Goal: Task Accomplishment & Management: Complete application form

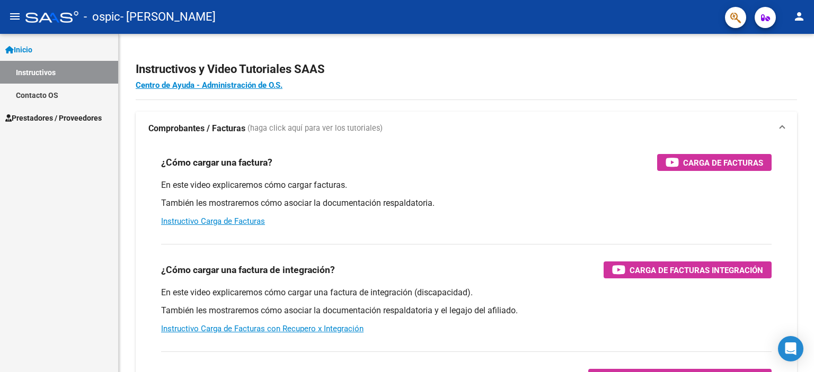
click at [22, 48] on span "Inicio" at bounding box center [18, 50] width 27 height 12
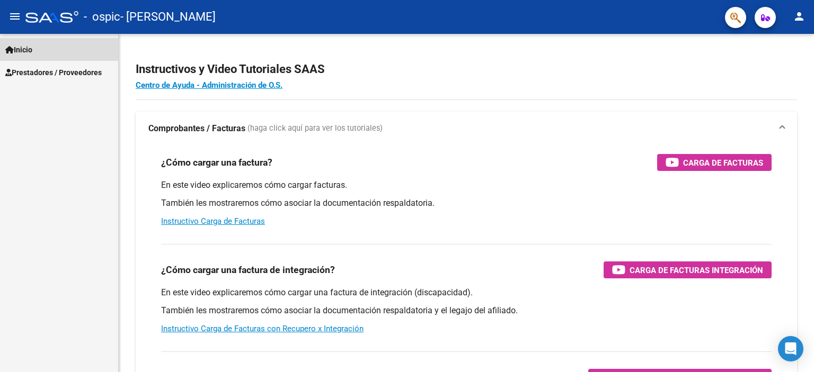
click at [22, 48] on span "Inicio" at bounding box center [18, 50] width 27 height 12
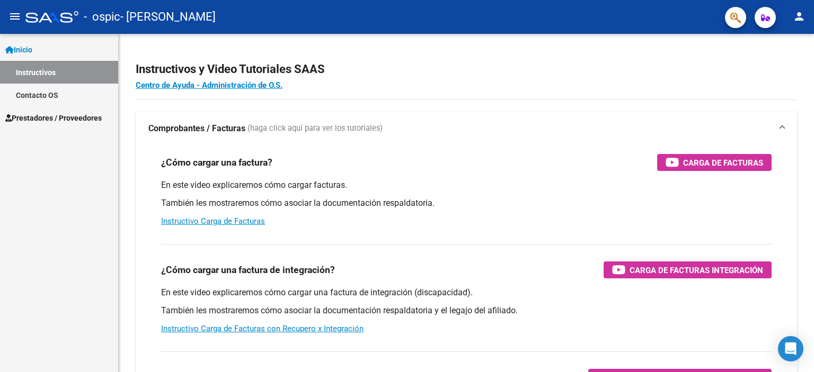
click at [51, 125] on link "Prestadores / Proveedores" at bounding box center [59, 117] width 118 height 23
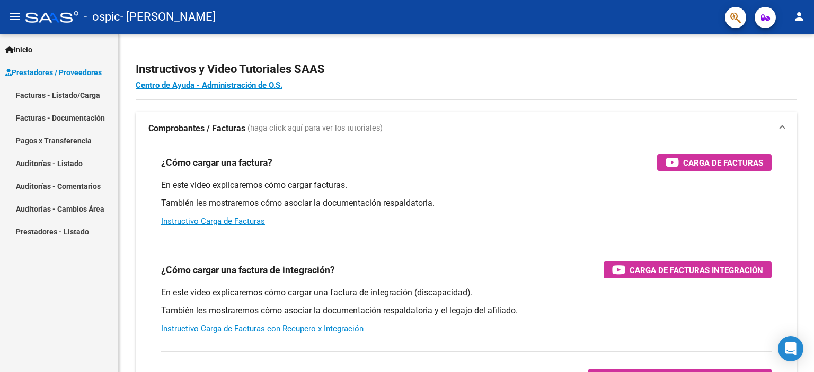
click at [57, 94] on link "Facturas - Listado/Carga" at bounding box center [59, 95] width 118 height 23
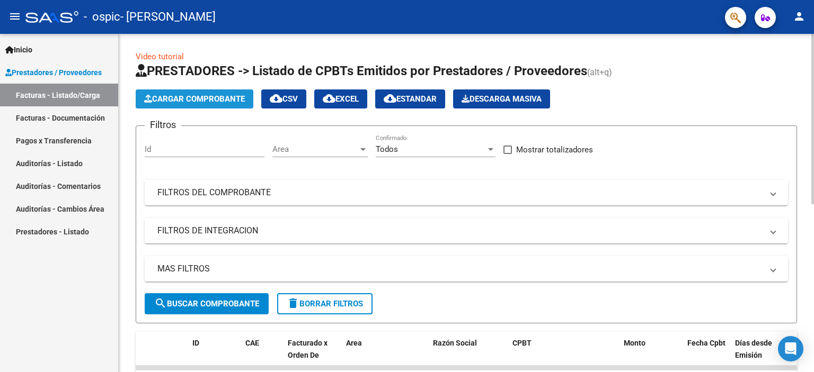
click at [190, 97] on span "Cargar Comprobante" at bounding box center [194, 99] width 101 height 10
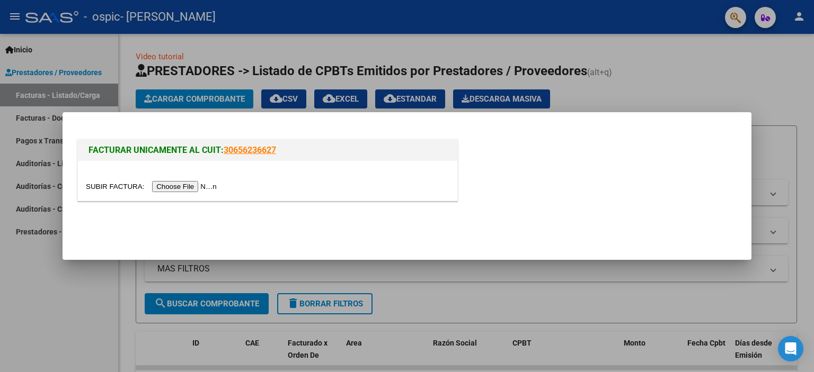
click at [178, 185] on input "file" at bounding box center [153, 186] width 134 height 11
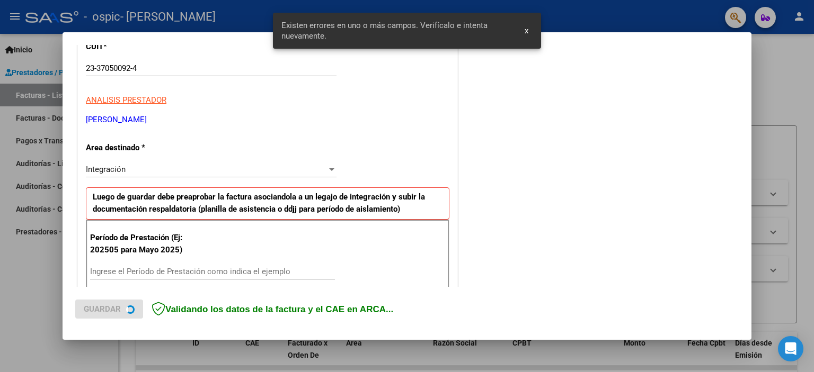
scroll to position [227, 0]
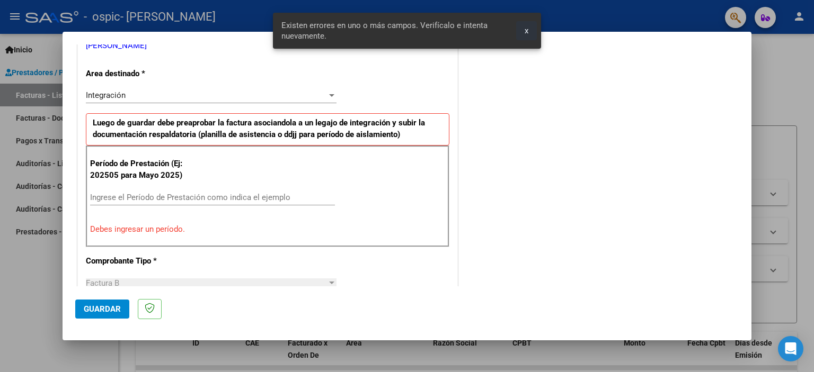
click at [525, 33] on span "x" at bounding box center [526, 31] width 4 height 10
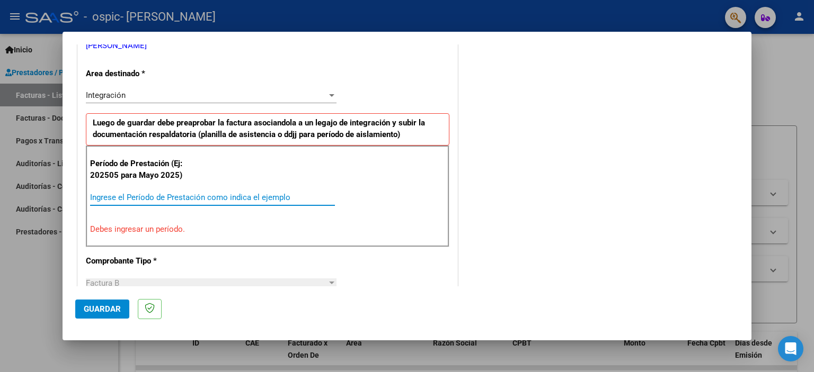
click at [239, 196] on input "Ingrese el Período de Prestación como indica el ejemplo" at bounding box center [212, 198] width 245 height 10
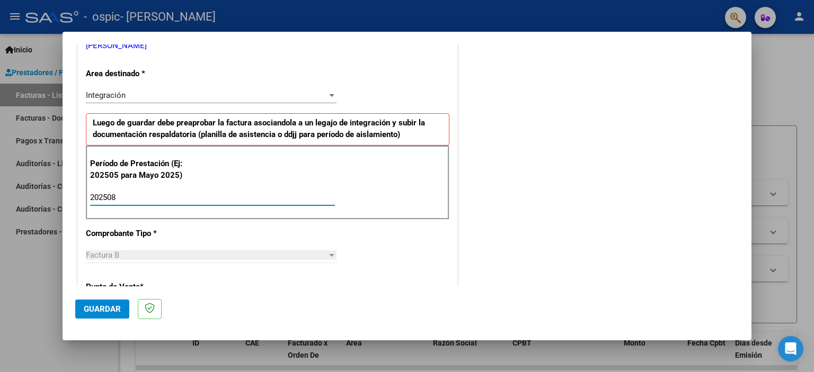
type input "202508"
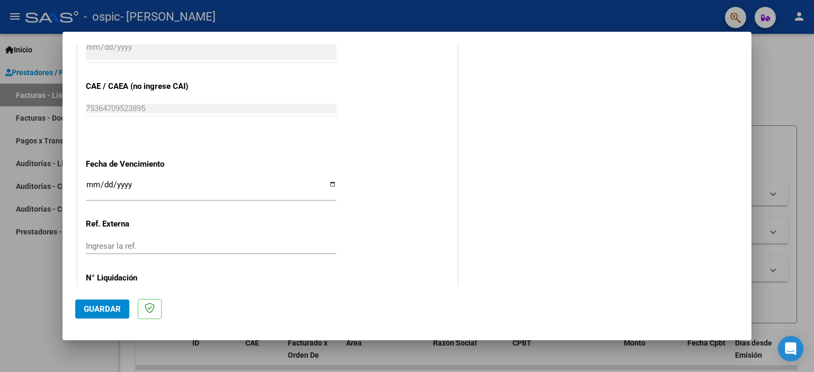
scroll to position [689, 0]
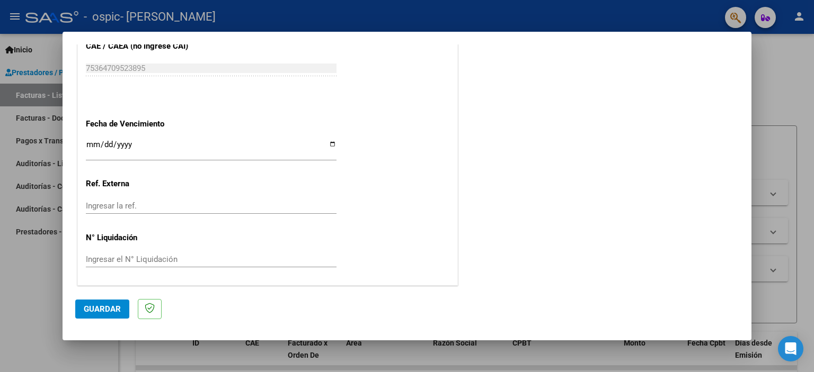
click at [110, 302] on button "Guardar" at bounding box center [102, 309] width 54 height 19
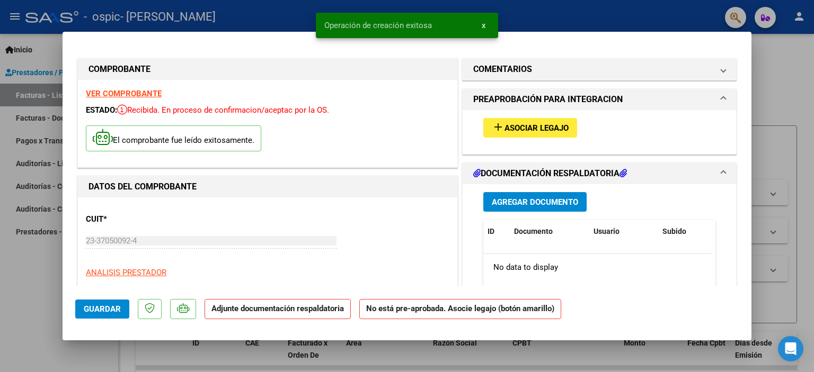
click at [514, 127] on span "Asociar Legajo" at bounding box center [536, 128] width 64 height 10
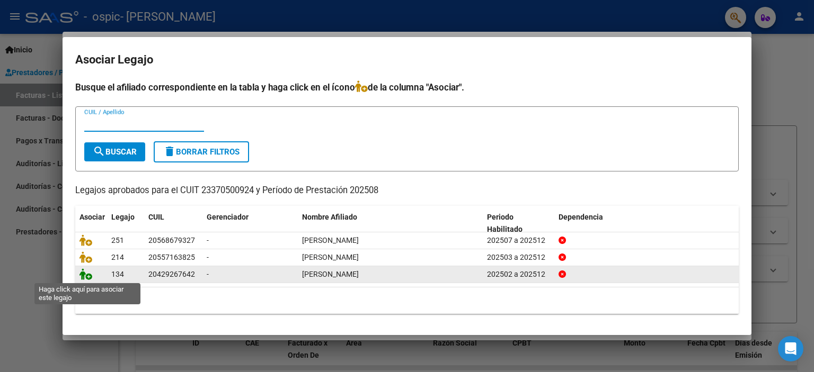
click at [85, 273] on icon at bounding box center [85, 275] width 13 height 12
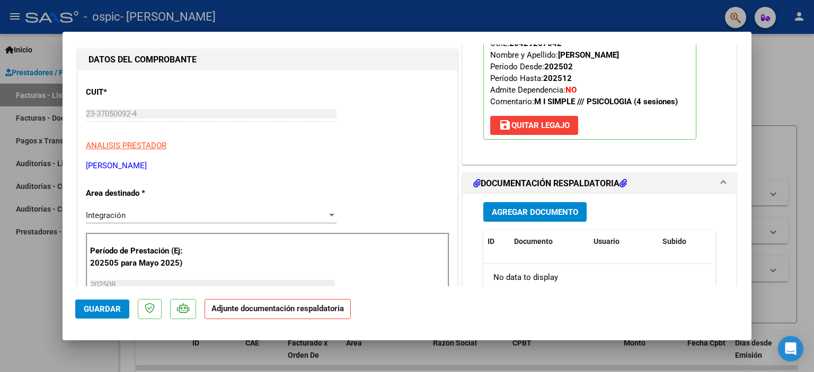
scroll to position [159, 0]
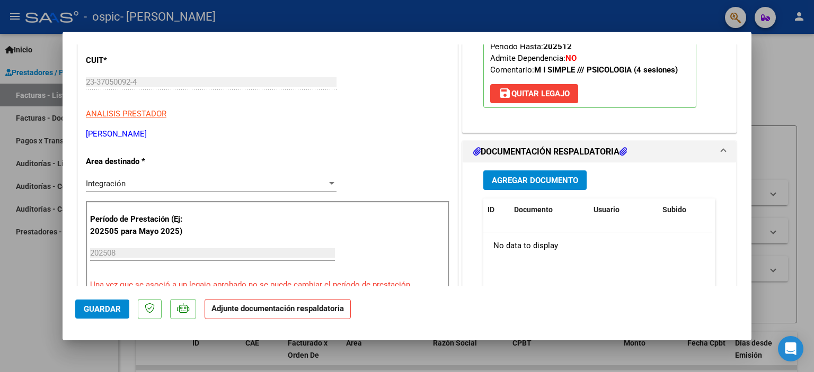
click at [536, 180] on span "Agregar Documento" at bounding box center [535, 181] width 86 height 10
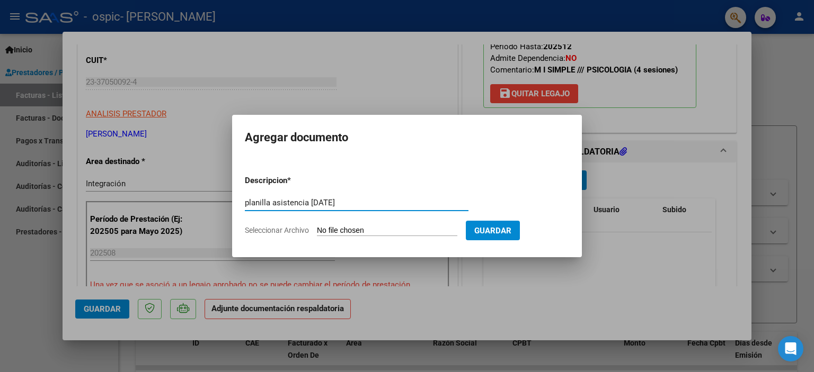
type input "planilla asistencia [DATE]"
click at [398, 222] on form "Descripcion * planilla asistencia [DATE] Escriba aquí una descripcion Seleccion…" at bounding box center [407, 205] width 324 height 77
click at [392, 227] on input "Seleccionar Archivo" at bounding box center [387, 231] width 140 height 10
type input "C:\fakepath\planilla asistencia [PERSON_NAME] agos 25.pdf"
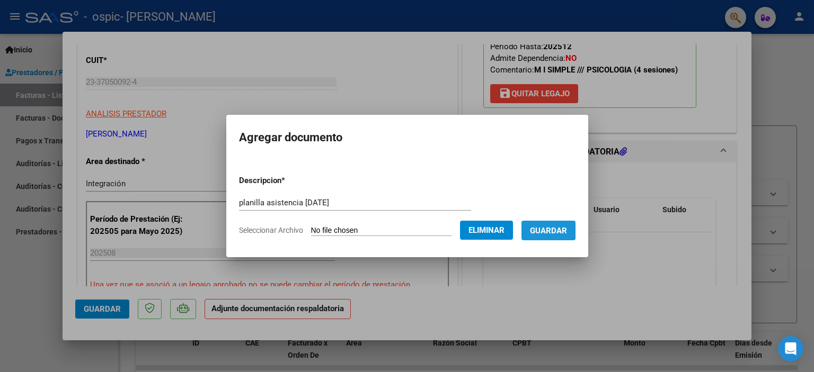
click at [554, 230] on span "Guardar" at bounding box center [548, 231] width 37 height 10
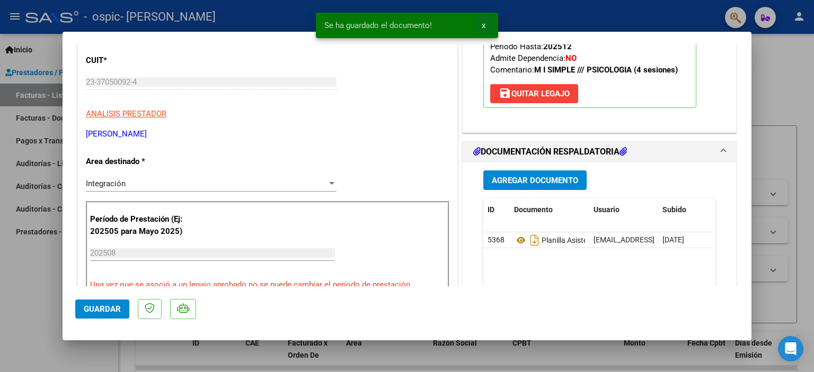
click at [483, 28] on span "x" at bounding box center [483, 26] width 4 height 10
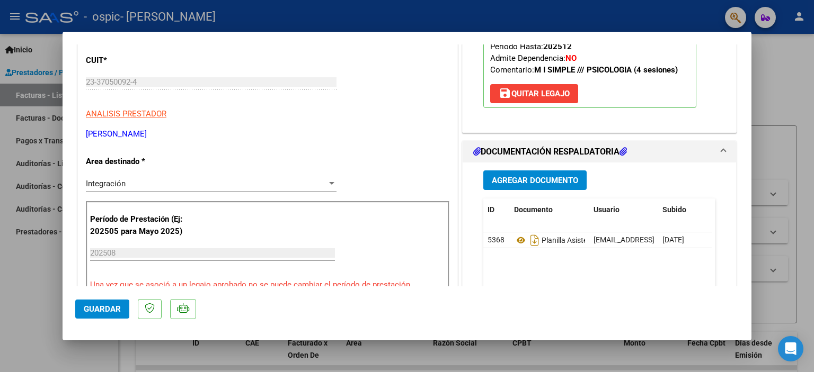
click at [769, 91] on div at bounding box center [407, 186] width 814 height 372
type input "$ 0,00"
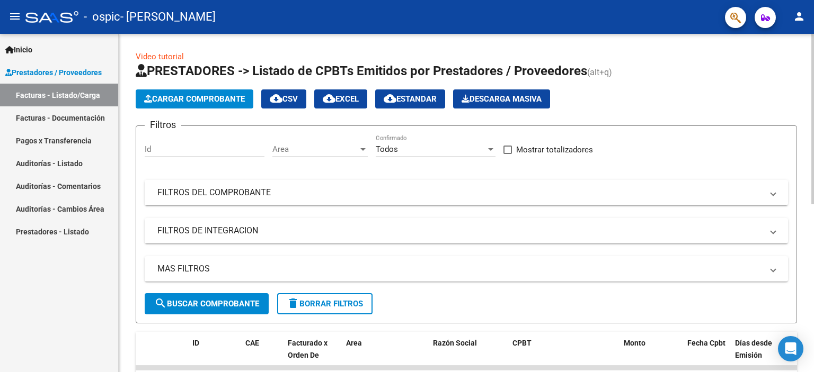
click at [172, 92] on button "Cargar Comprobante" at bounding box center [195, 99] width 118 height 19
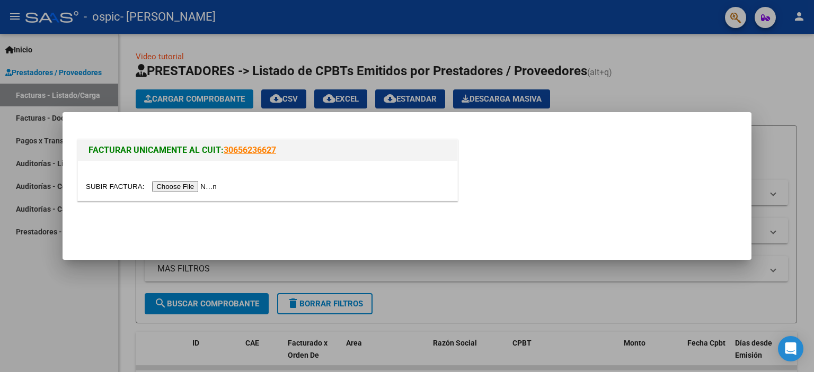
click at [182, 189] on input "file" at bounding box center [153, 186] width 134 height 11
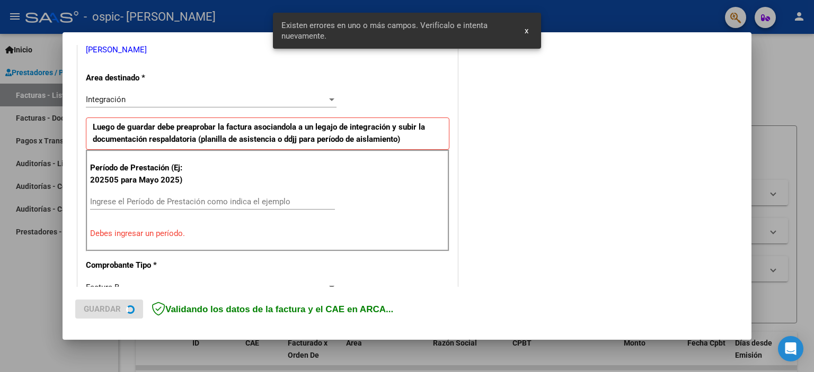
scroll to position [227, 0]
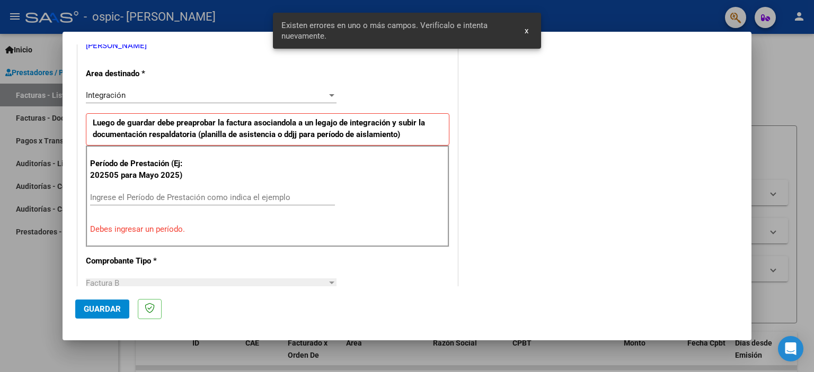
click at [524, 30] on span "x" at bounding box center [526, 31] width 4 height 10
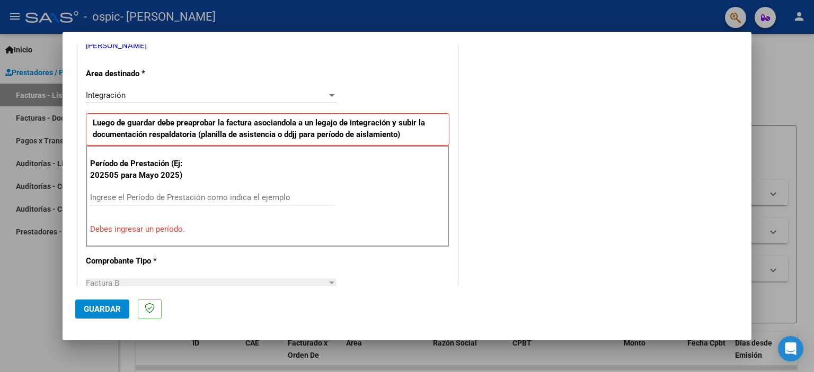
click at [229, 194] on input "Ingrese el Período de Prestación como indica el ejemplo" at bounding box center [212, 198] width 245 height 10
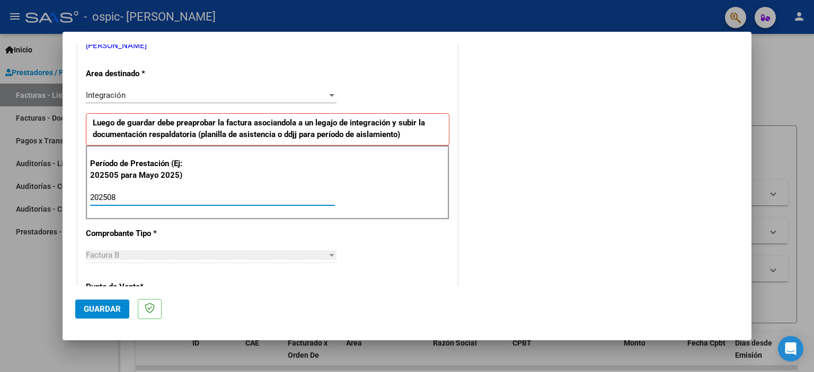
type input "202508"
click at [114, 312] on span "Guardar" at bounding box center [102, 310] width 37 height 10
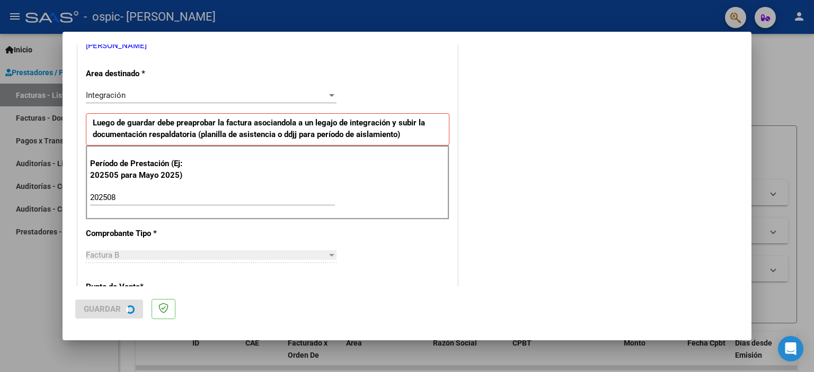
scroll to position [0, 0]
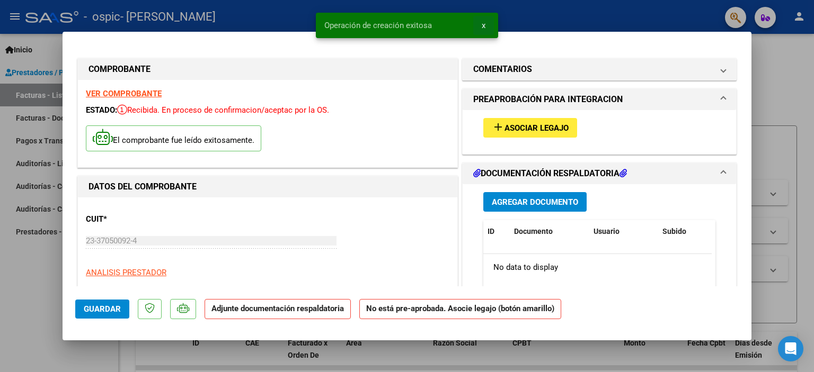
click at [484, 24] on span "x" at bounding box center [483, 26] width 4 height 10
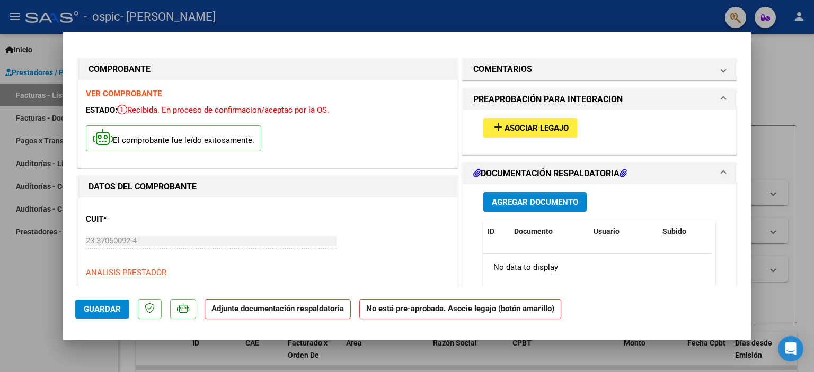
click at [513, 127] on span "Asociar Legajo" at bounding box center [536, 128] width 64 height 10
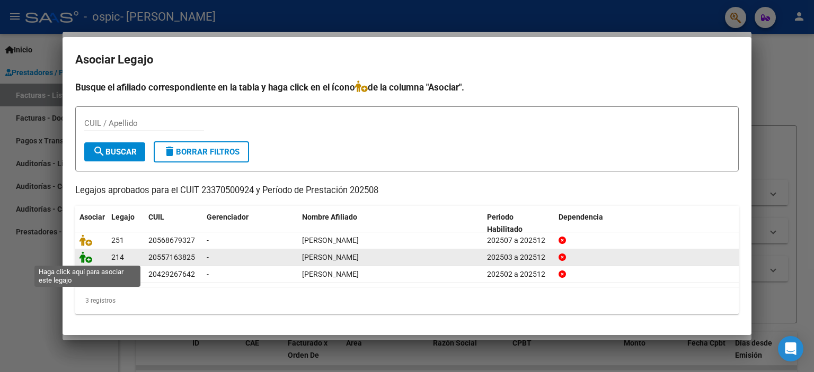
click at [83, 262] on icon at bounding box center [85, 258] width 13 height 12
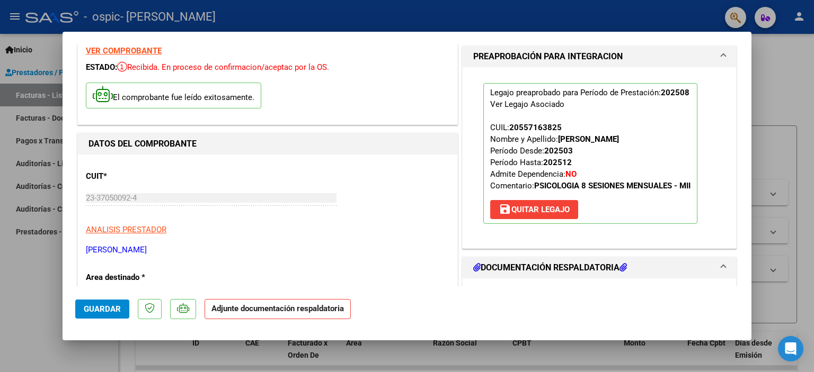
scroll to position [212, 0]
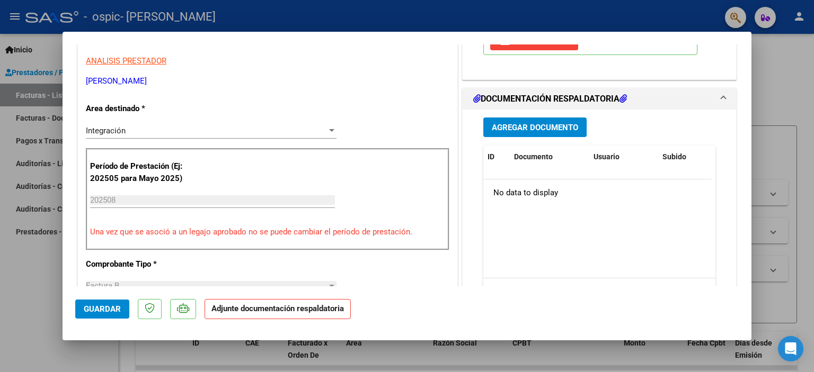
click at [519, 123] on span "Agregar Documento" at bounding box center [535, 128] width 86 height 10
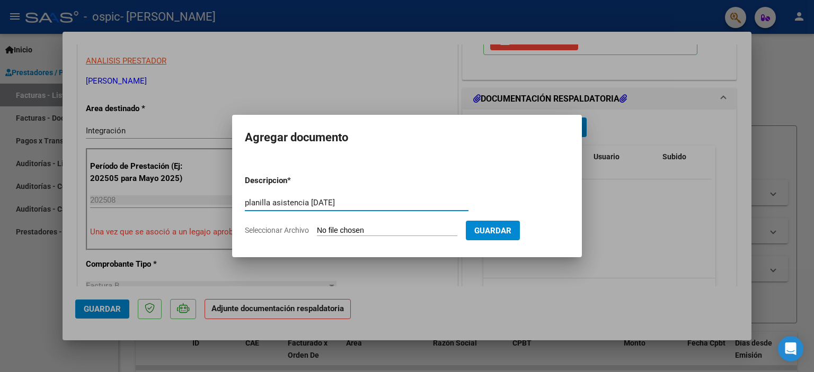
type input "planilla asistencia [DATE]"
click at [326, 230] on input "Seleccionar Archivo" at bounding box center [387, 231] width 140 height 10
type input "C:\fakepath\planilla asistencia [PERSON_NAME] agos 25.pdf"
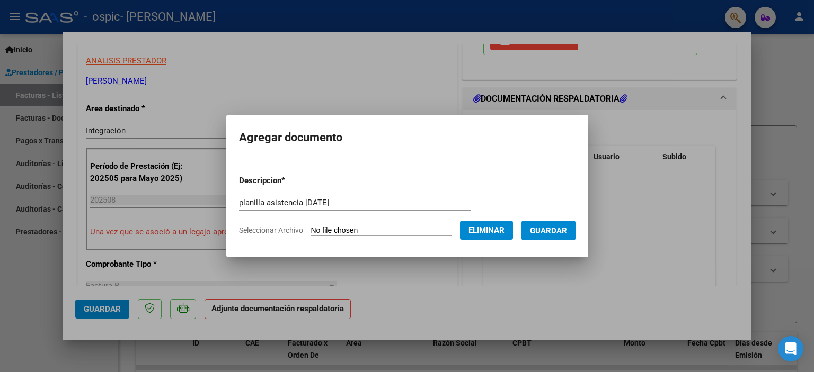
click at [567, 228] on span "Guardar" at bounding box center [548, 231] width 37 height 10
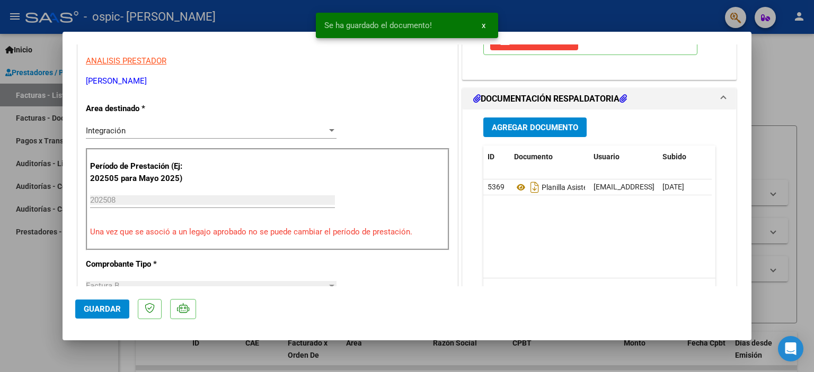
click at [776, 90] on div at bounding box center [407, 186] width 814 height 372
type input "$ 0,00"
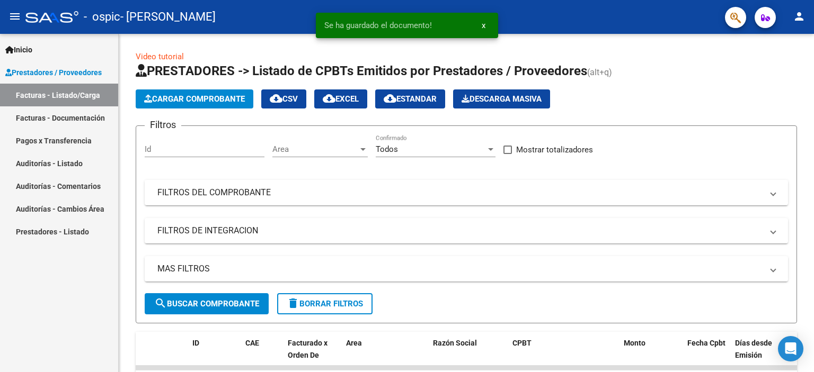
click at [483, 25] on span "x" at bounding box center [483, 26] width 4 height 10
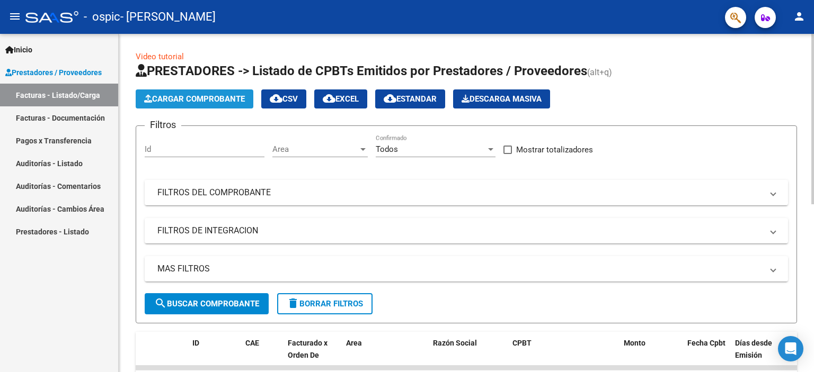
click at [195, 95] on span "Cargar Comprobante" at bounding box center [194, 99] width 101 height 10
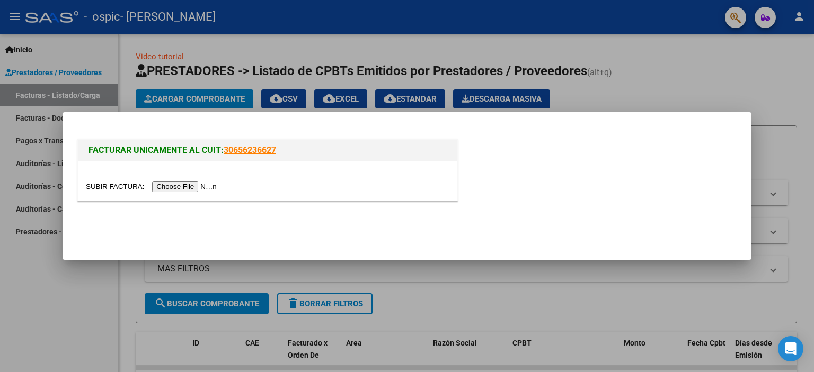
click at [192, 188] on input "file" at bounding box center [153, 186] width 134 height 11
click at [175, 191] on input "file" at bounding box center [153, 186] width 134 height 11
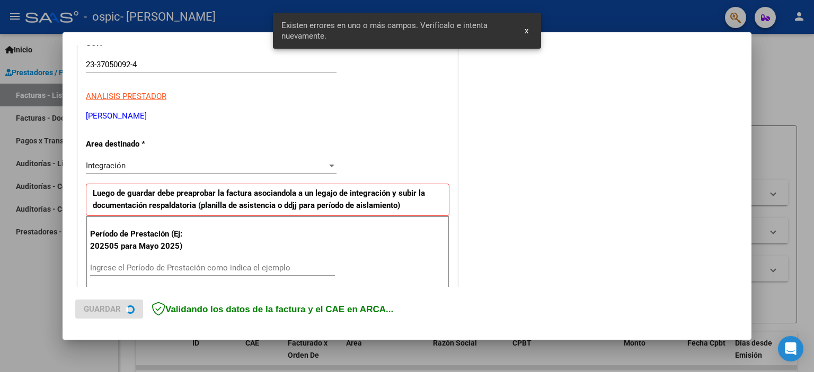
scroll to position [247, 0]
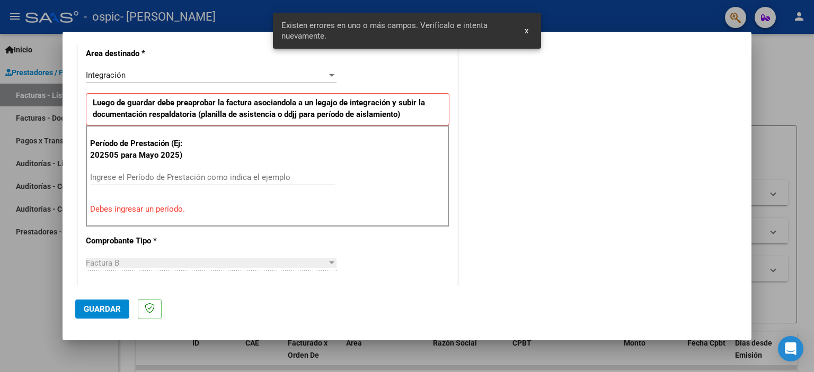
click at [526, 31] on span "x" at bounding box center [526, 31] width 4 height 10
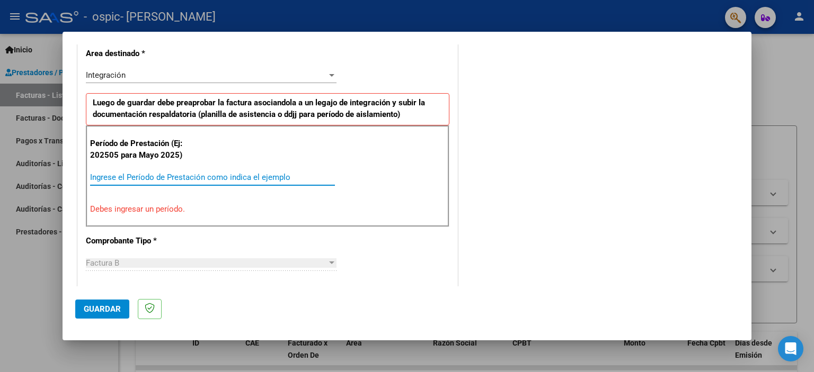
click at [218, 180] on input "Ingrese el Período de Prestación como indica el ejemplo" at bounding box center [212, 178] width 245 height 10
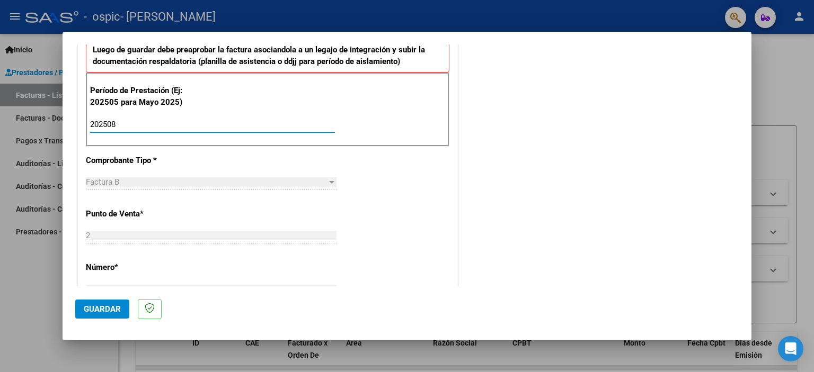
scroll to position [0, 0]
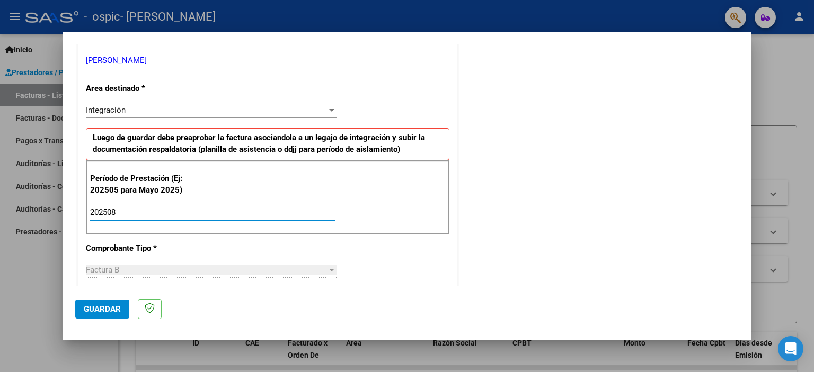
type input "202508"
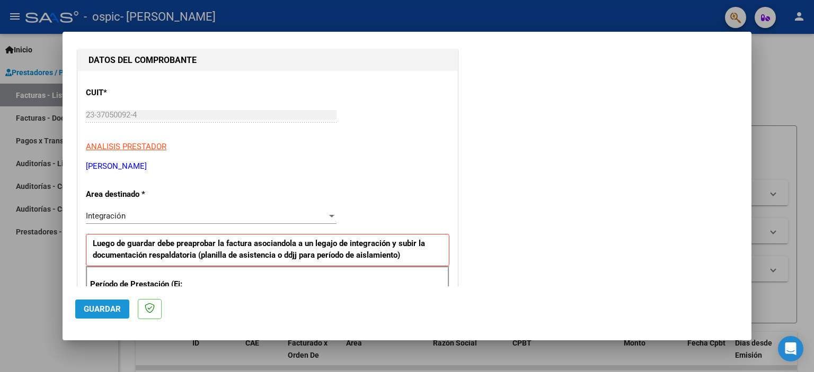
click at [102, 307] on span "Guardar" at bounding box center [102, 310] width 37 height 10
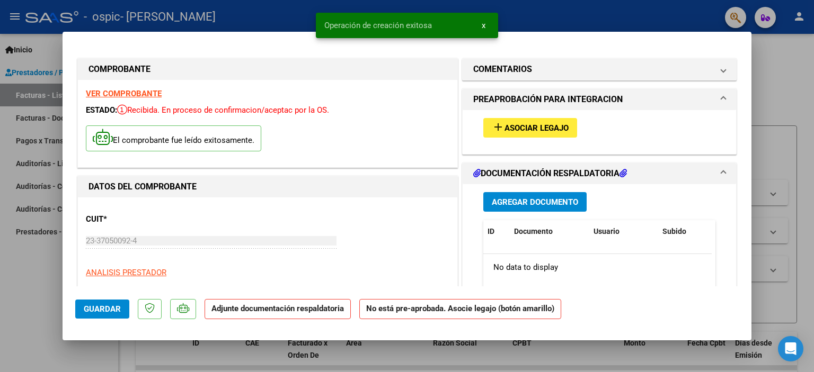
click at [542, 127] on span "Asociar Legajo" at bounding box center [536, 128] width 64 height 10
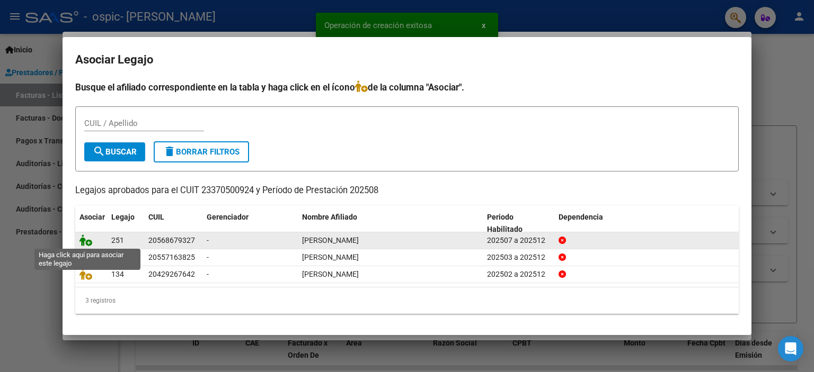
click at [85, 243] on icon at bounding box center [85, 241] width 13 height 12
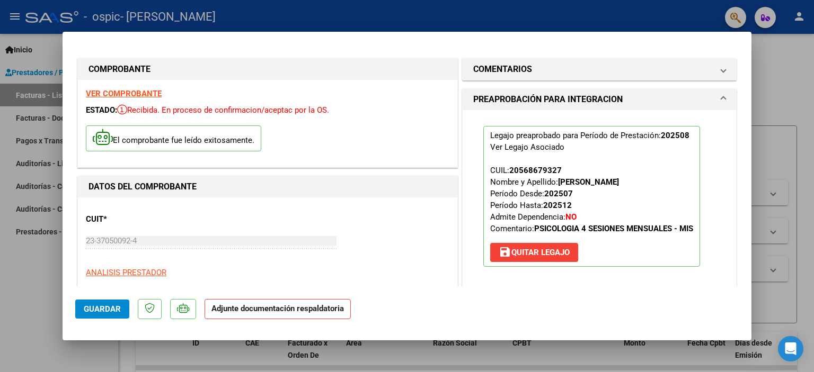
scroll to position [106, 0]
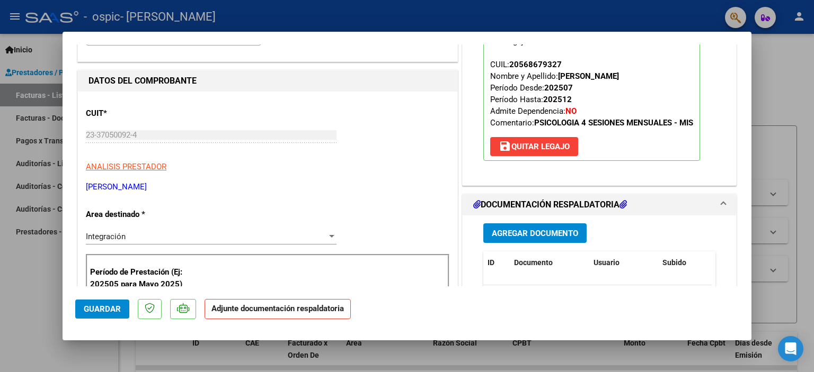
click at [546, 238] on button "Agregar Documento" at bounding box center [534, 234] width 103 height 20
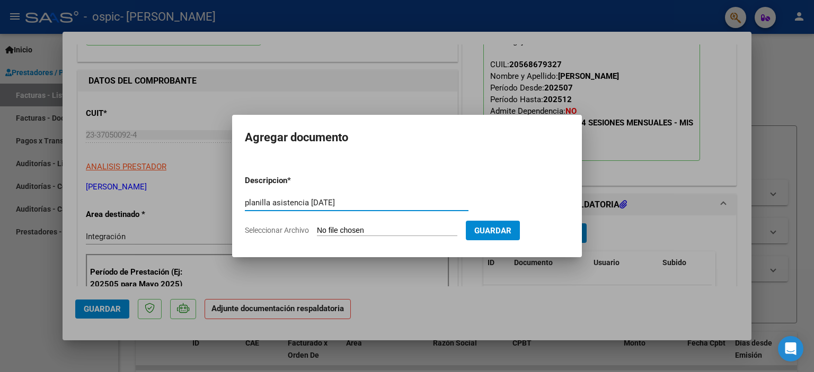
type input "planilla asistencia [DATE]"
click at [394, 231] on input "Seleccionar Archivo" at bounding box center [387, 231] width 140 height 10
type input "C:\fakepath\planilla asistencia [PERSON_NAME] agos 25.pdf"
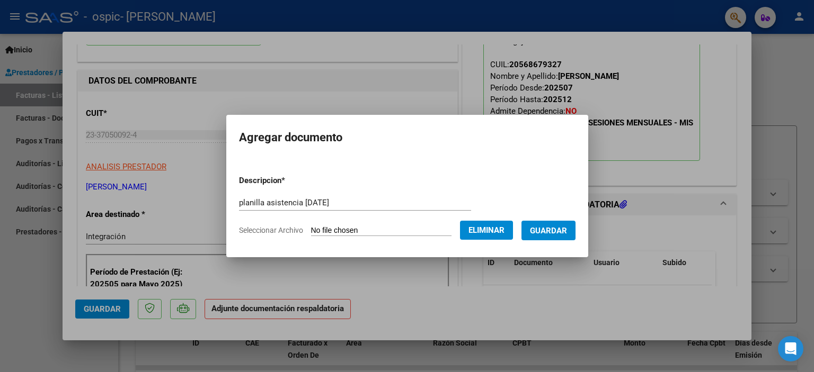
click at [566, 236] on button "Guardar" at bounding box center [548, 231] width 54 height 20
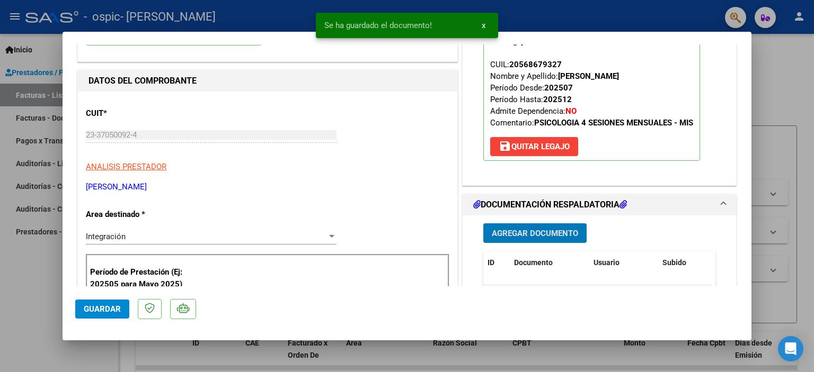
click at [484, 27] on span "x" at bounding box center [483, 26] width 4 height 10
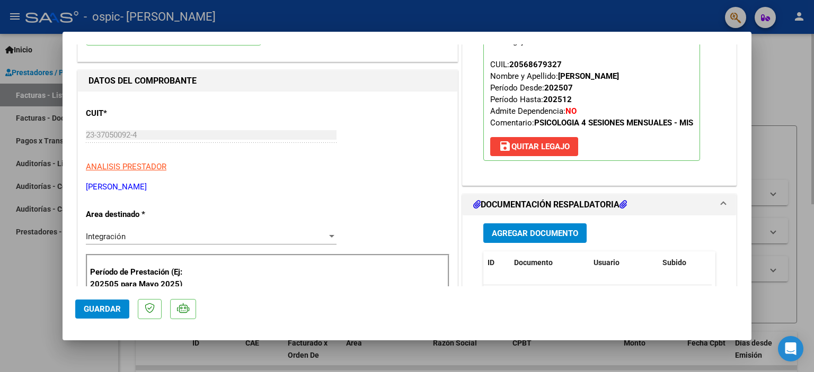
click at [772, 79] on div at bounding box center [407, 186] width 814 height 372
type input "$ 0,00"
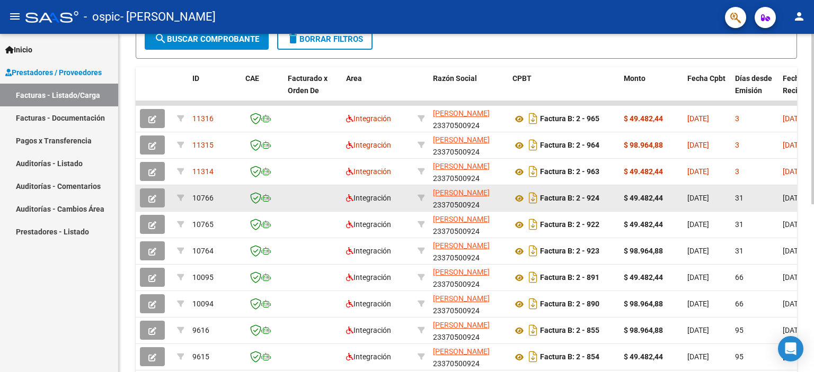
scroll to position [318, 0]
